Goal: Information Seeking & Learning: Learn about a topic

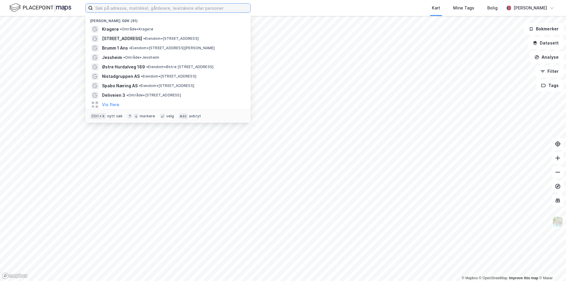
click at [128, 7] on input at bounding box center [171, 8] width 157 height 9
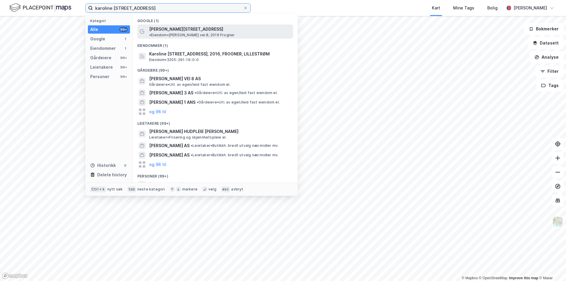
type input "karoline [STREET_ADDRESS]"
click at [154, 30] on span "[PERSON_NAME][STREET_ADDRESS]" at bounding box center [186, 29] width 74 height 7
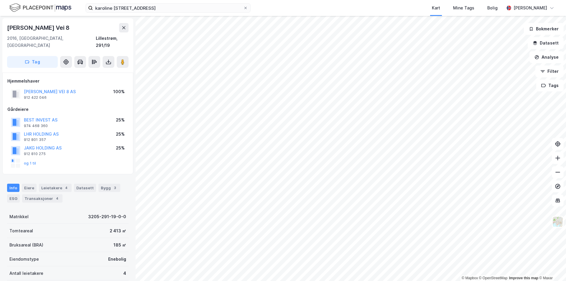
drag, startPoint x: 67, startPoint y: 25, endPoint x: 9, endPoint y: 25, distance: 58.3
click at [9, 25] on div "[PERSON_NAME] Vei 8" at bounding box center [39, 27] width 64 height 9
copy div "[PERSON_NAME] Vei 8"
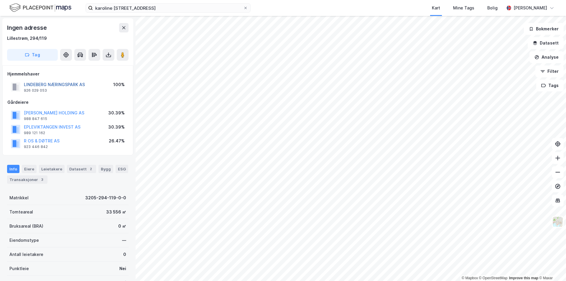
click at [0, 0] on button "LINDEBERG NÆRINGSPARK AS" at bounding box center [0, 0] width 0 height 0
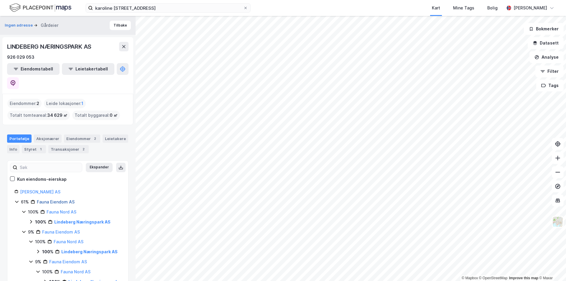
click at [61, 199] on link "Fauna Eiendom AS" at bounding box center [56, 201] width 38 height 5
